Goal: Information Seeking & Learning: Find specific fact

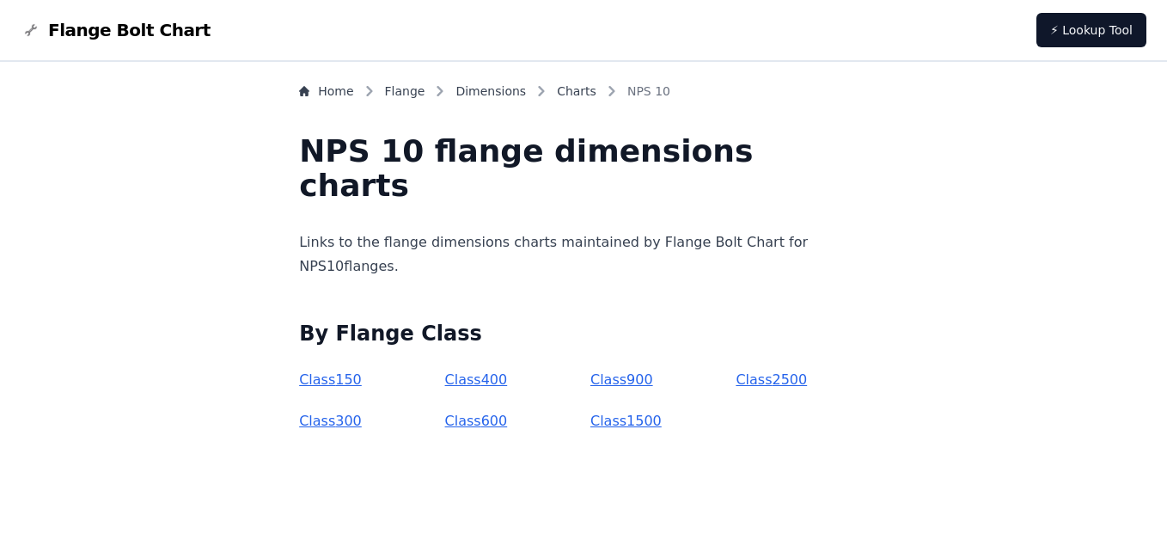
click at [362, 379] on link "Class 150" at bounding box center [330, 379] width 63 height 16
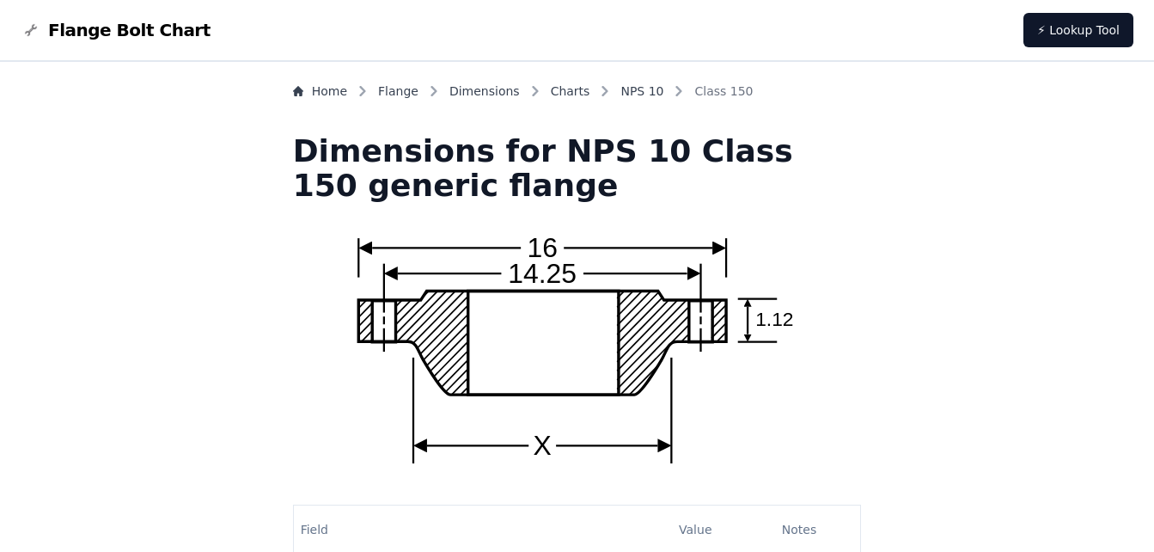
scroll to position [258, 0]
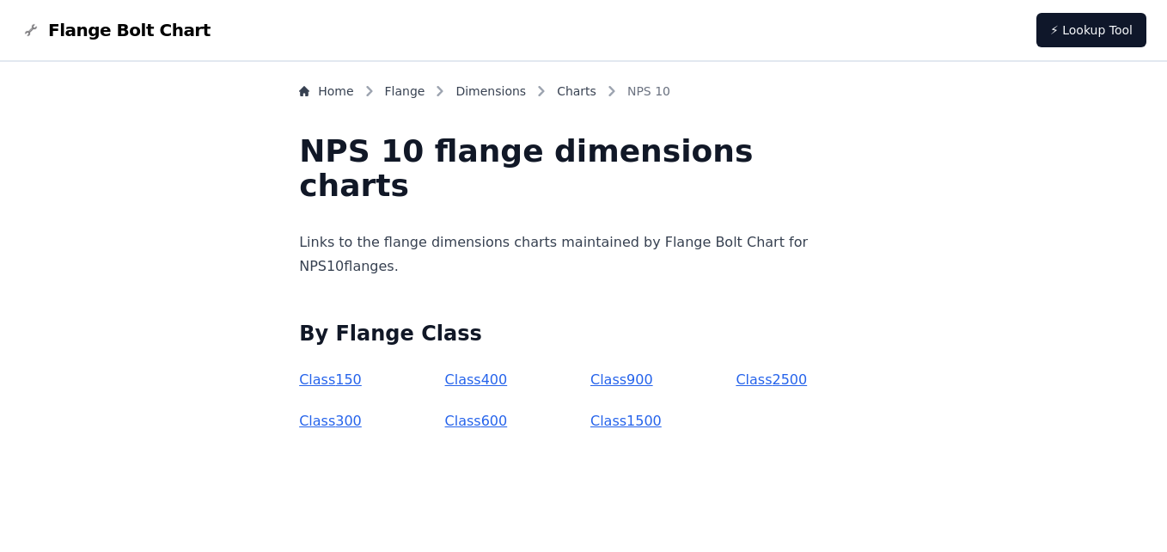
click at [481, 381] on link "Class 400" at bounding box center [476, 379] width 63 height 16
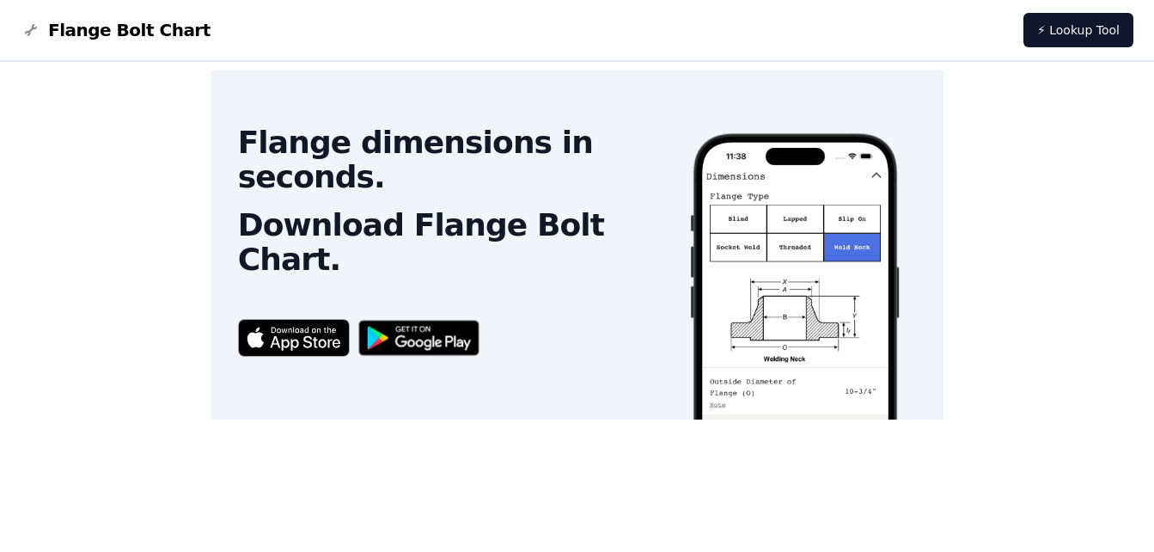
scroll to position [698, 0]
